Goal: Navigation & Orientation: Go to known website

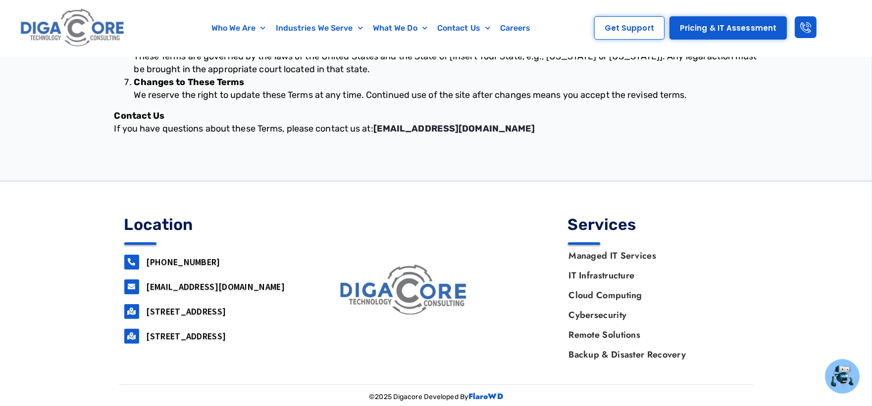
scroll to position [674, 0]
click at [115, 23] on img at bounding box center [73, 28] width 110 height 47
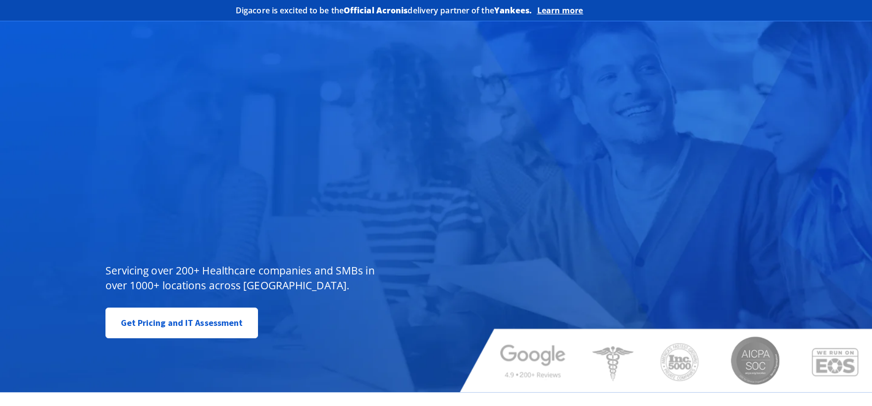
scroll to position [275, 0]
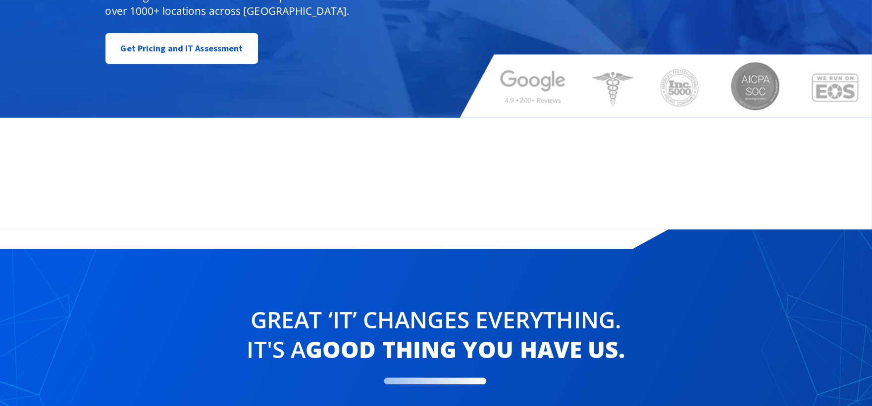
drag, startPoint x: 0, startPoint y: 0, endPoint x: 83, endPoint y: 314, distance: 325.0
click at [75, 363] on div "Great ‘IT’ changes Everything. It's a good thing you have us. We recognize the …" at bounding box center [436, 400] width 872 height 340
